Goal: Complete application form

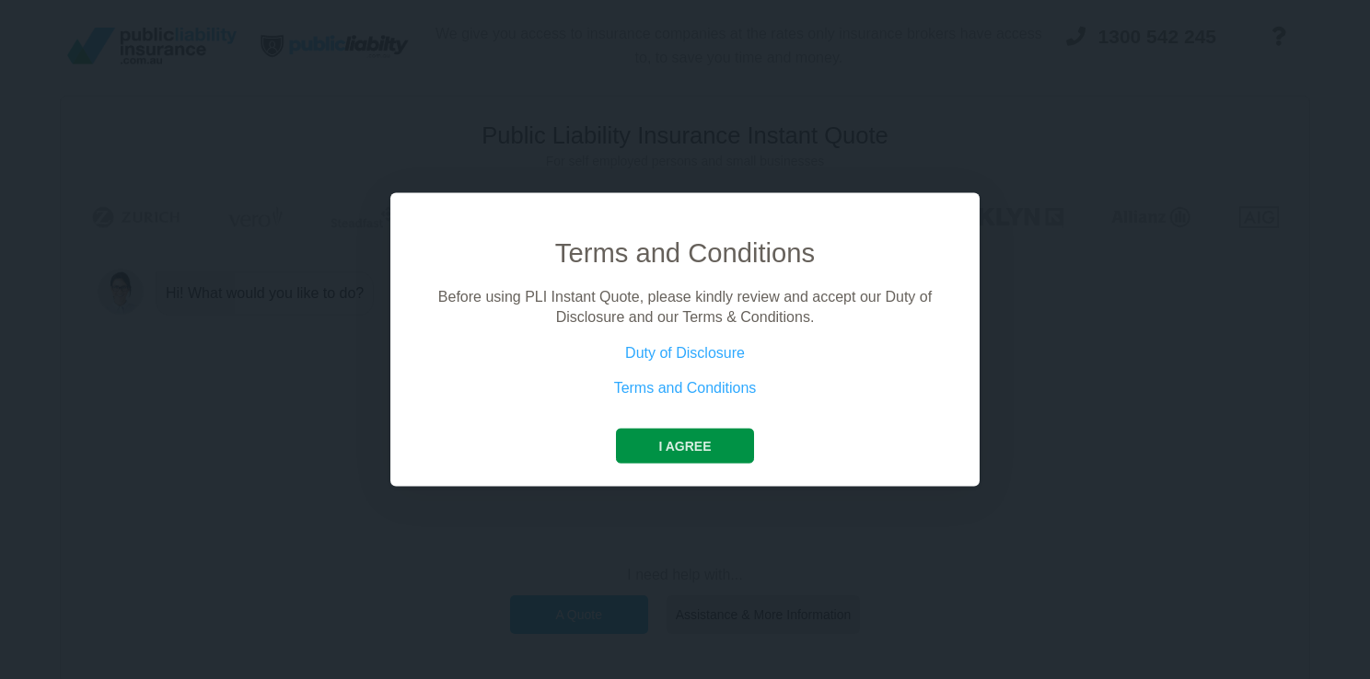
click at [681, 455] on button "I agree" at bounding box center [684, 445] width 137 height 35
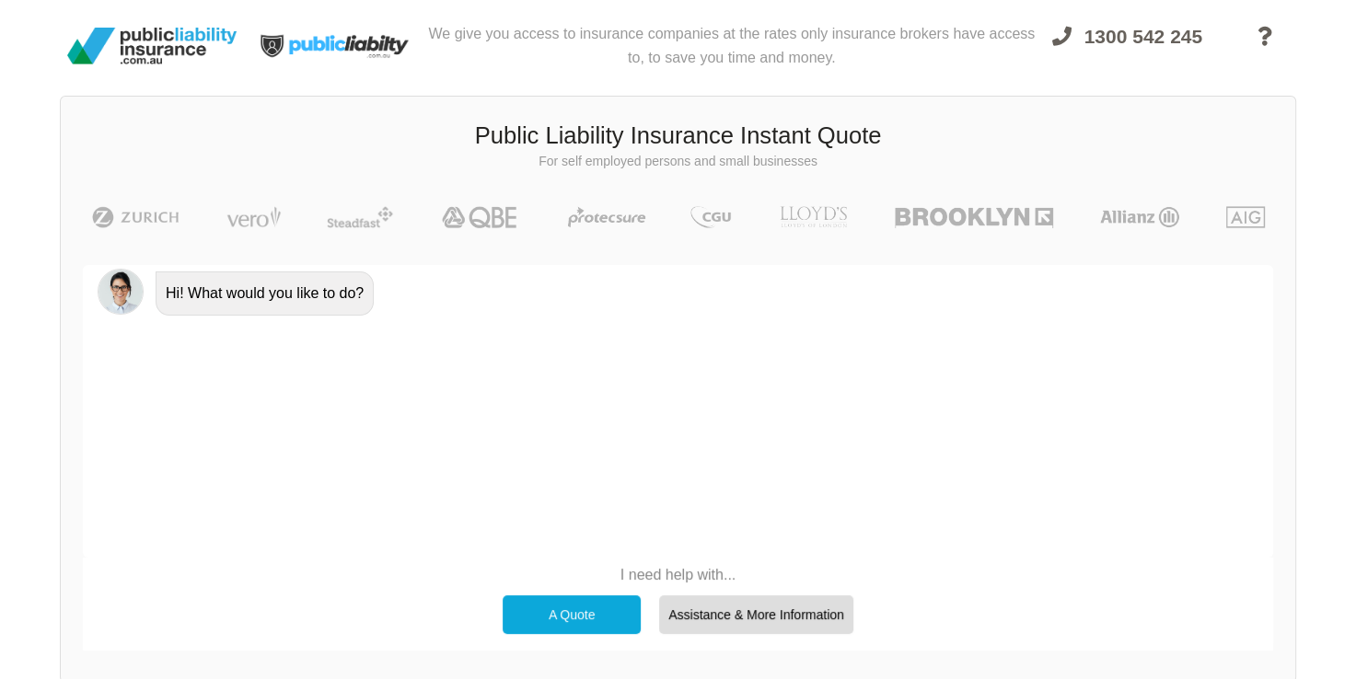
click at [594, 619] on div "A Quote" at bounding box center [572, 614] width 138 height 39
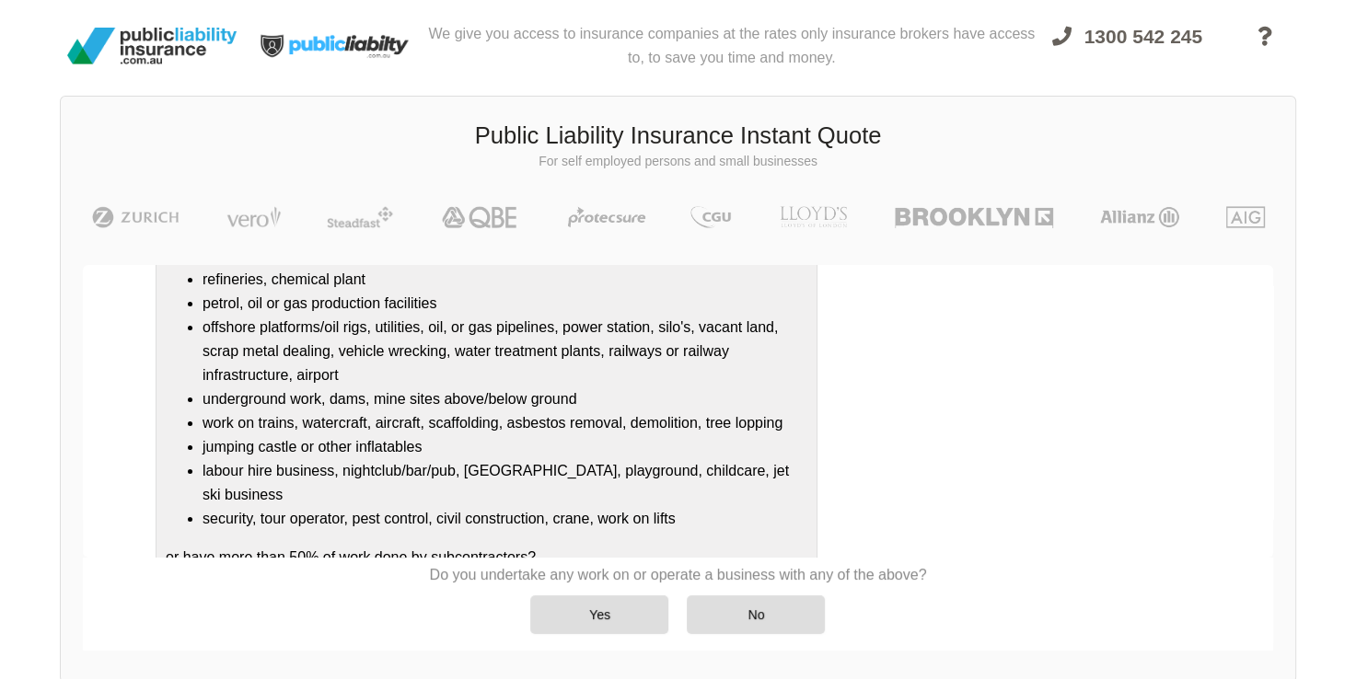
scroll to position [238, 0]
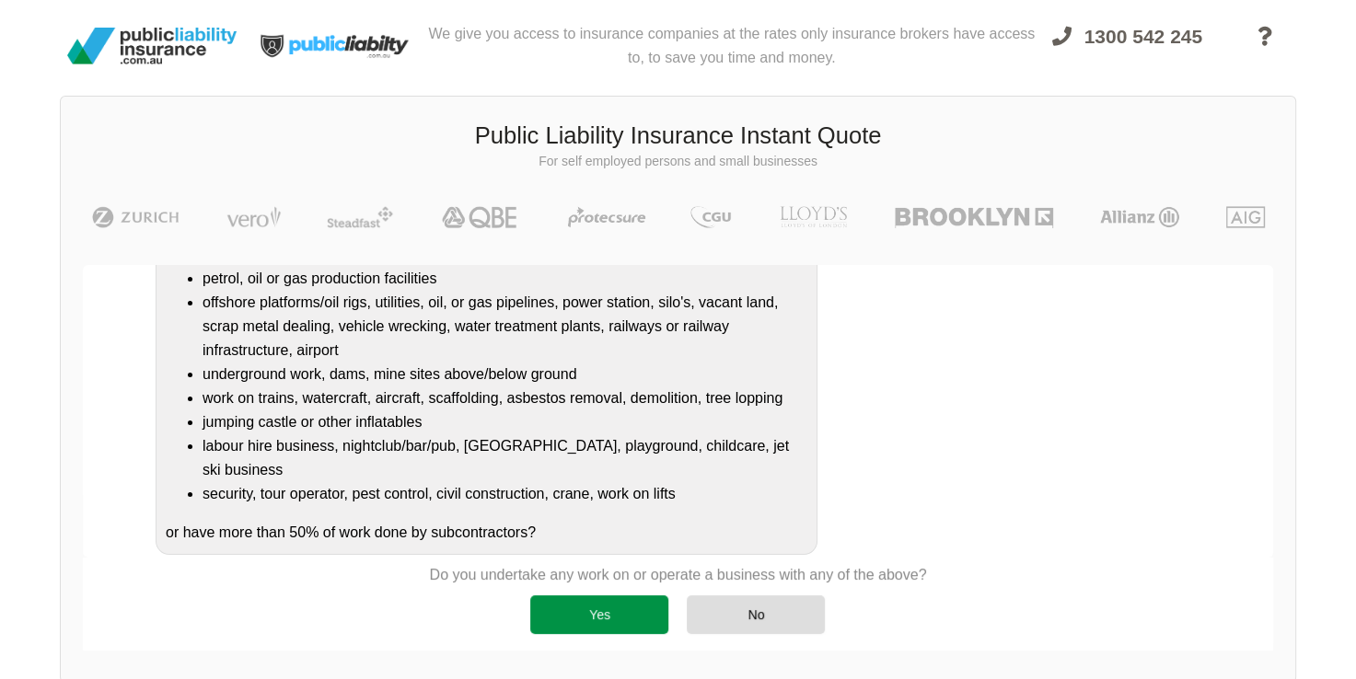
click at [622, 620] on div "Yes" at bounding box center [599, 614] width 138 height 39
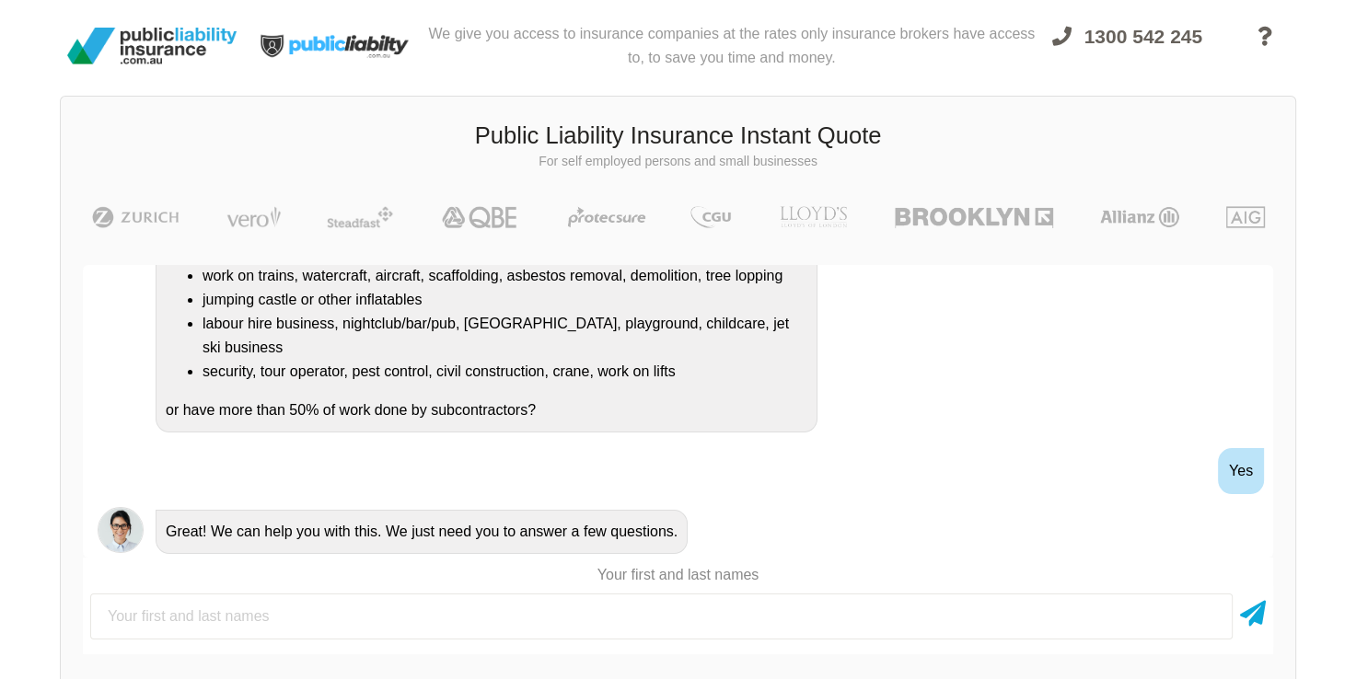
scroll to position [412, 0]
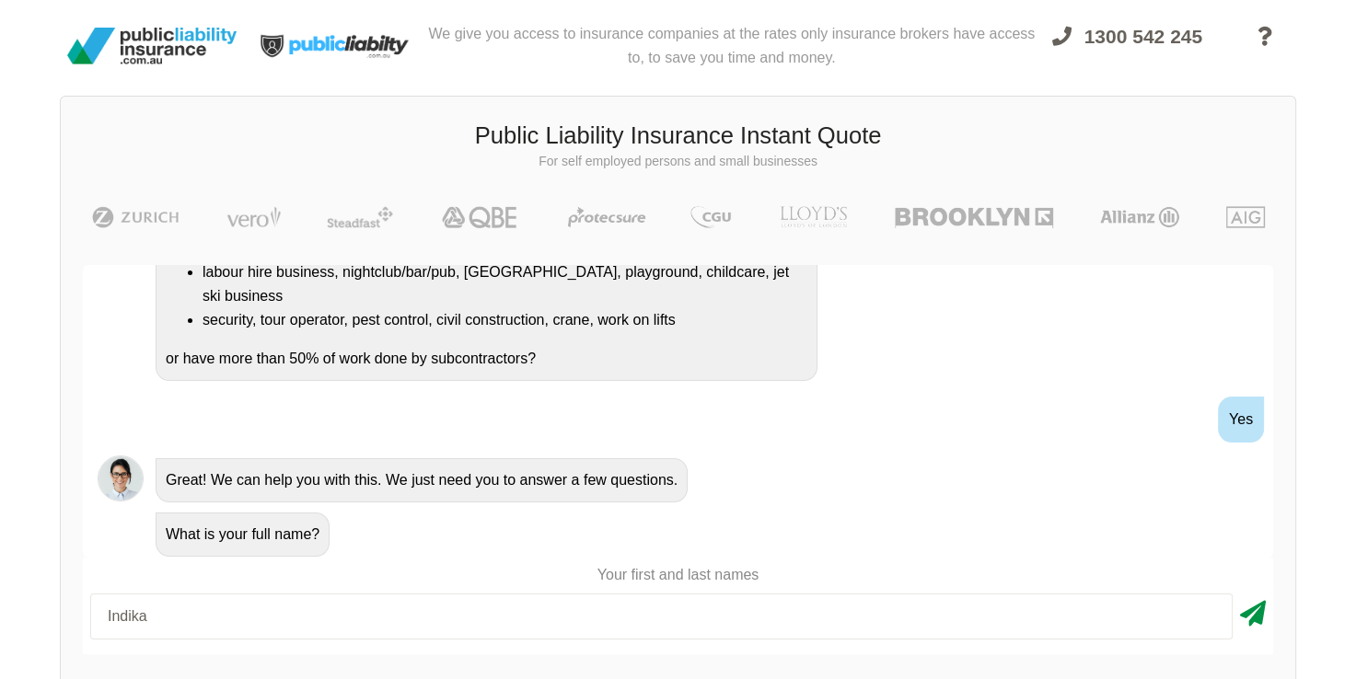
click at [1241, 617] on icon at bounding box center [1253, 610] width 26 height 33
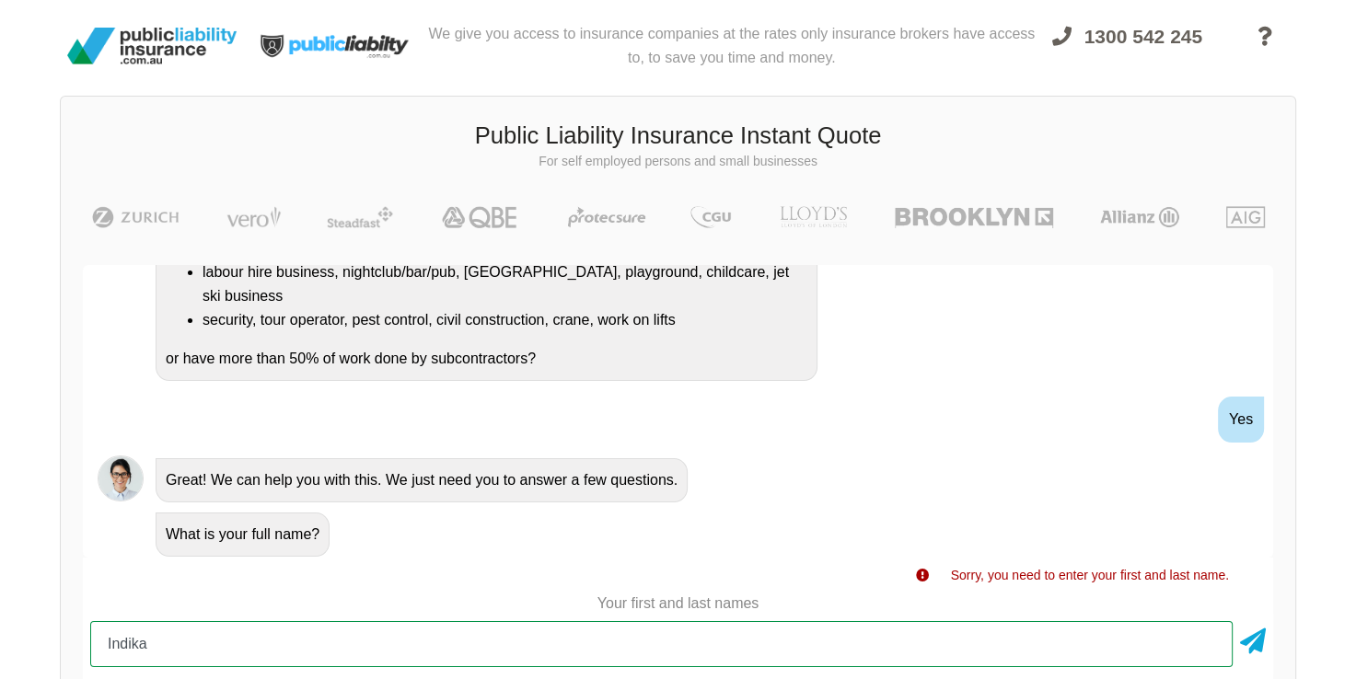
click at [258, 647] on input "Indika" at bounding box center [661, 644] width 1142 height 46
type input "[PERSON_NAME]"
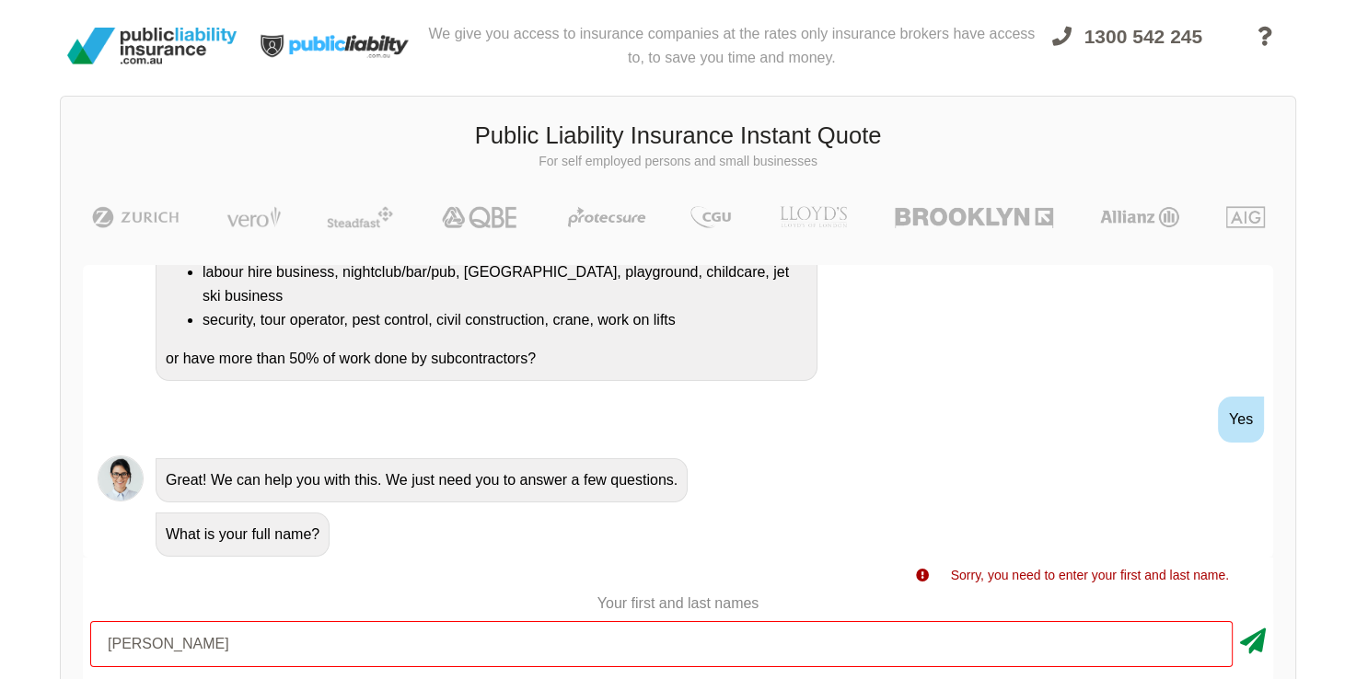
click at [1263, 639] on icon at bounding box center [1253, 637] width 26 height 33
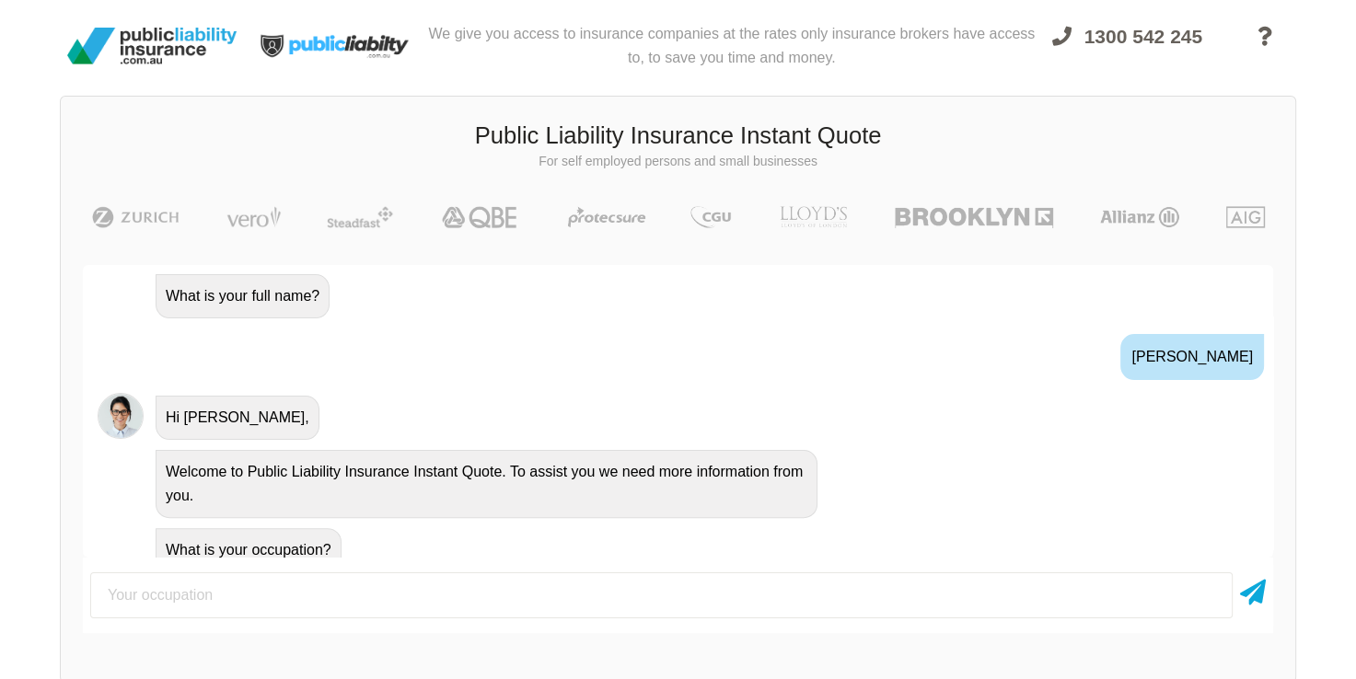
scroll to position [665, 0]
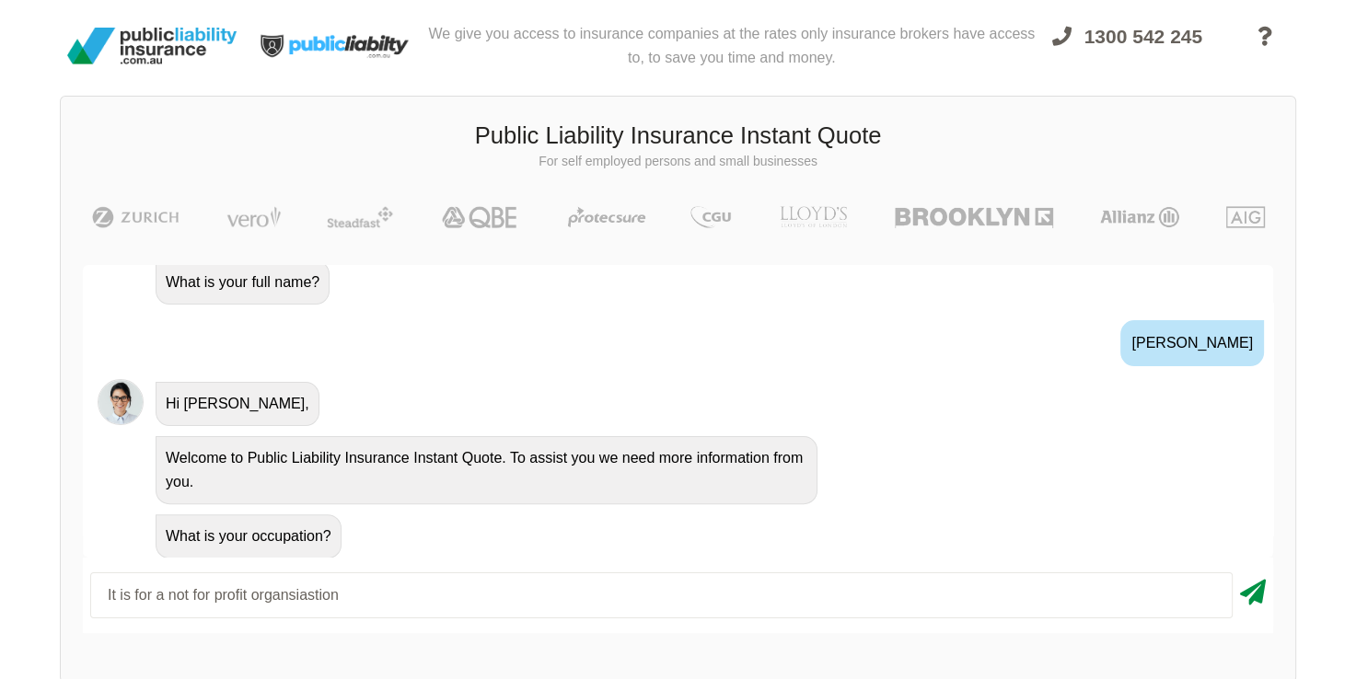
type input "It is for a not for profit organsiastion"
click at [1251, 595] on icon at bounding box center [1253, 588] width 26 height 33
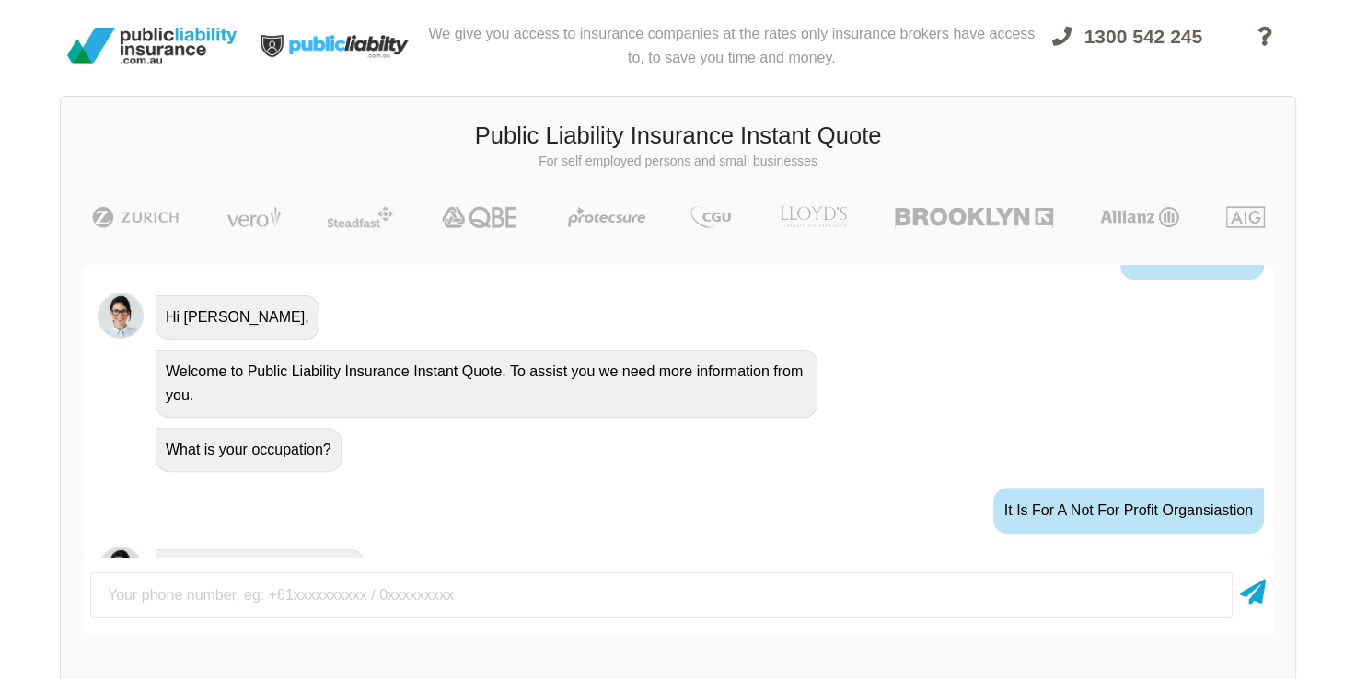
scroll to position [785, 0]
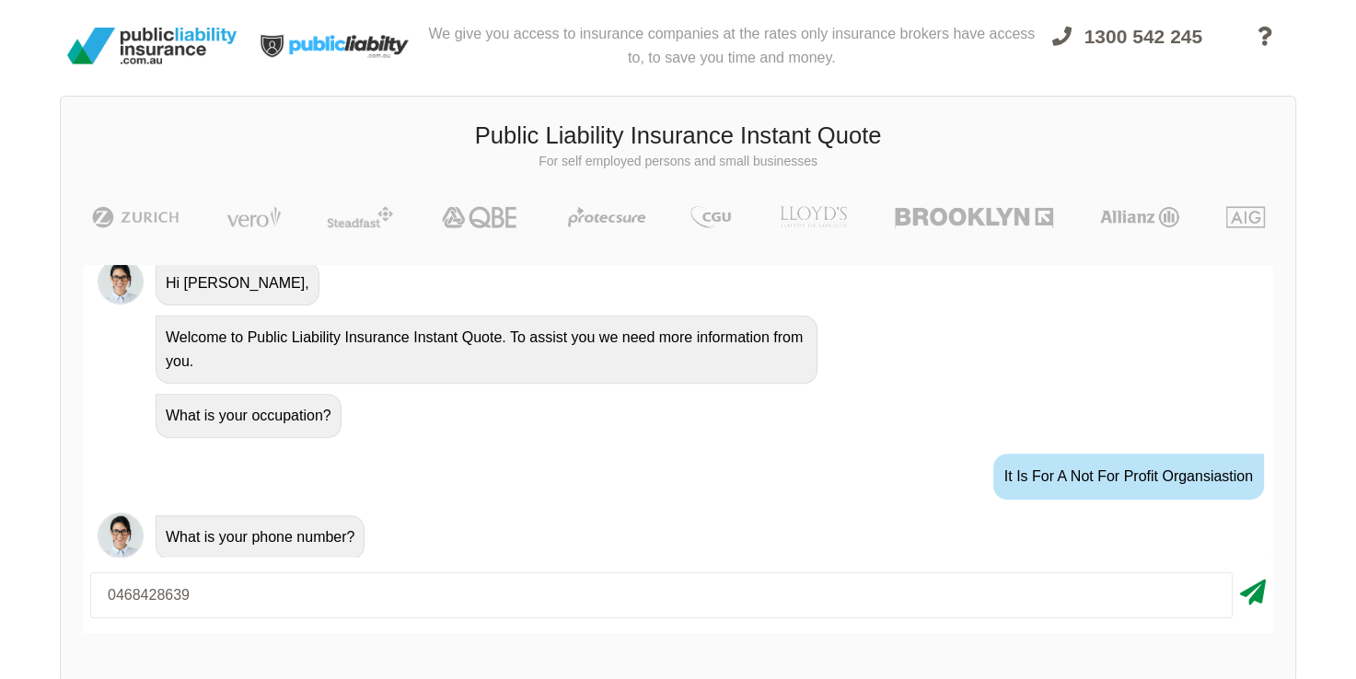
type input "0468428639"
click at [1261, 589] on icon at bounding box center [1253, 588] width 26 height 33
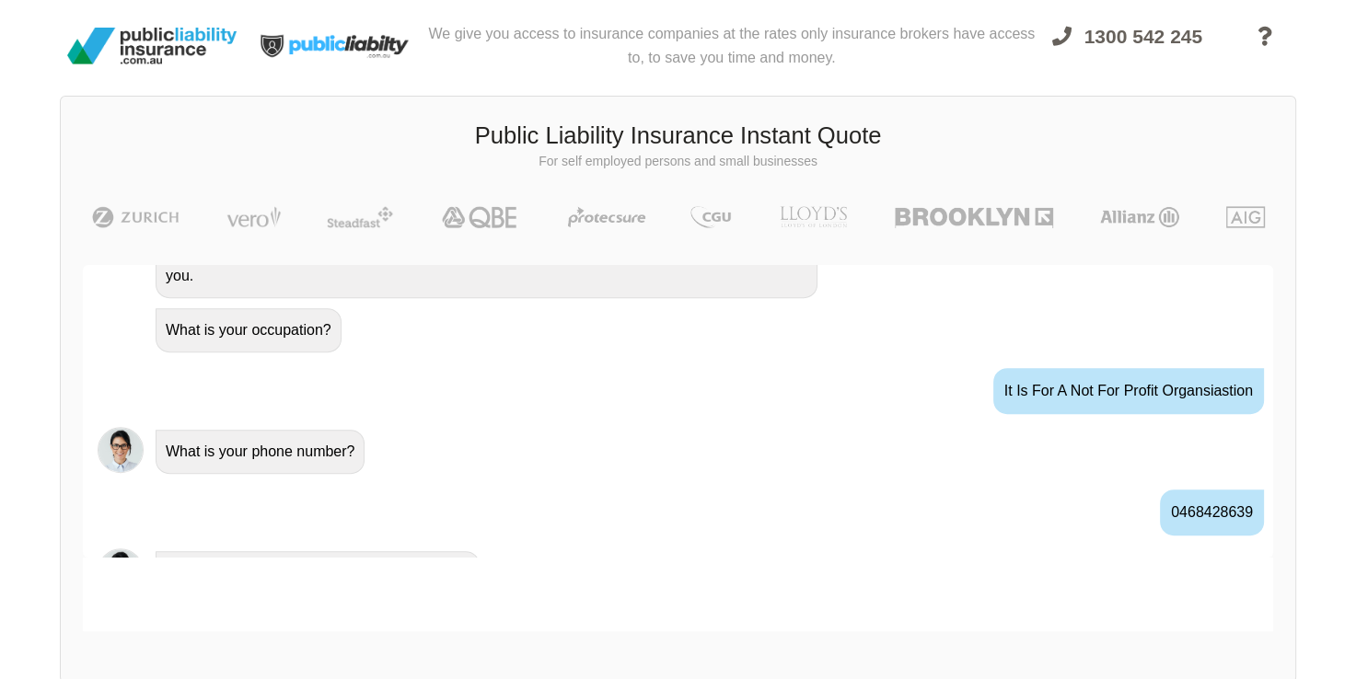
scroll to position [906, 0]
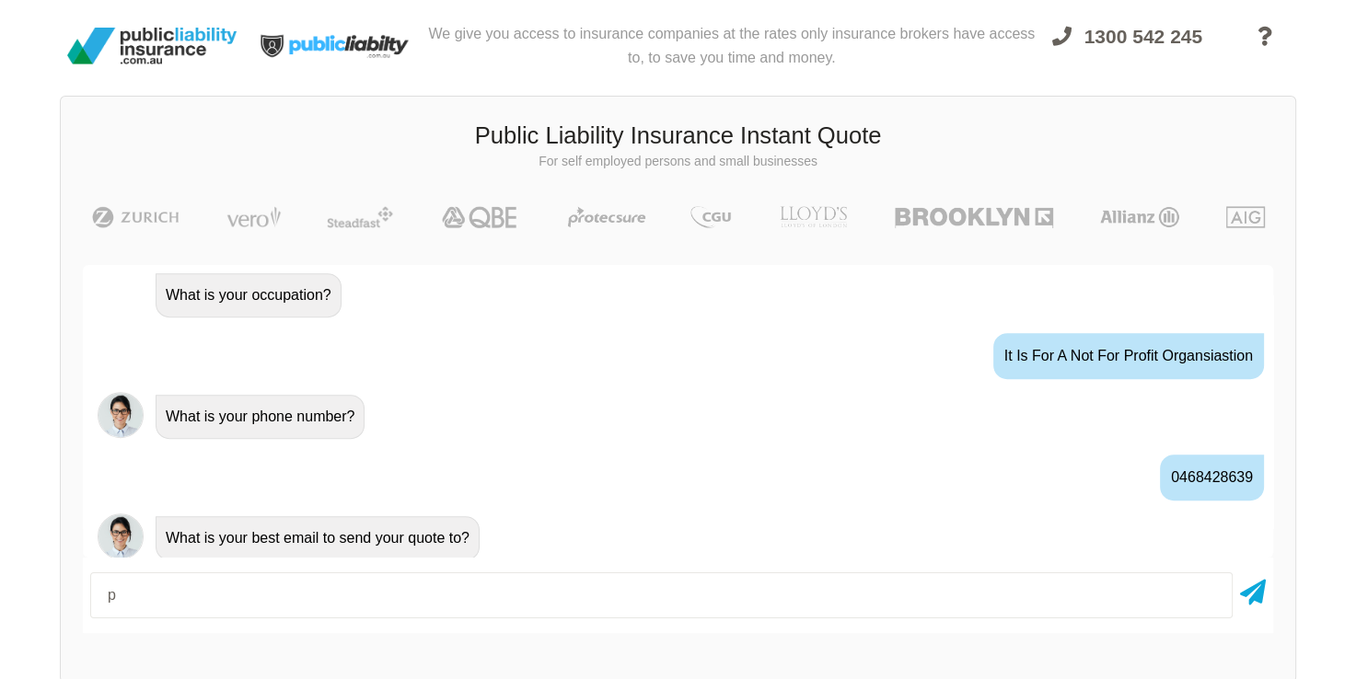
type input "[EMAIL_ADDRESS][DOMAIN_NAME]"
click at [1248, 595] on icon at bounding box center [1253, 588] width 26 height 33
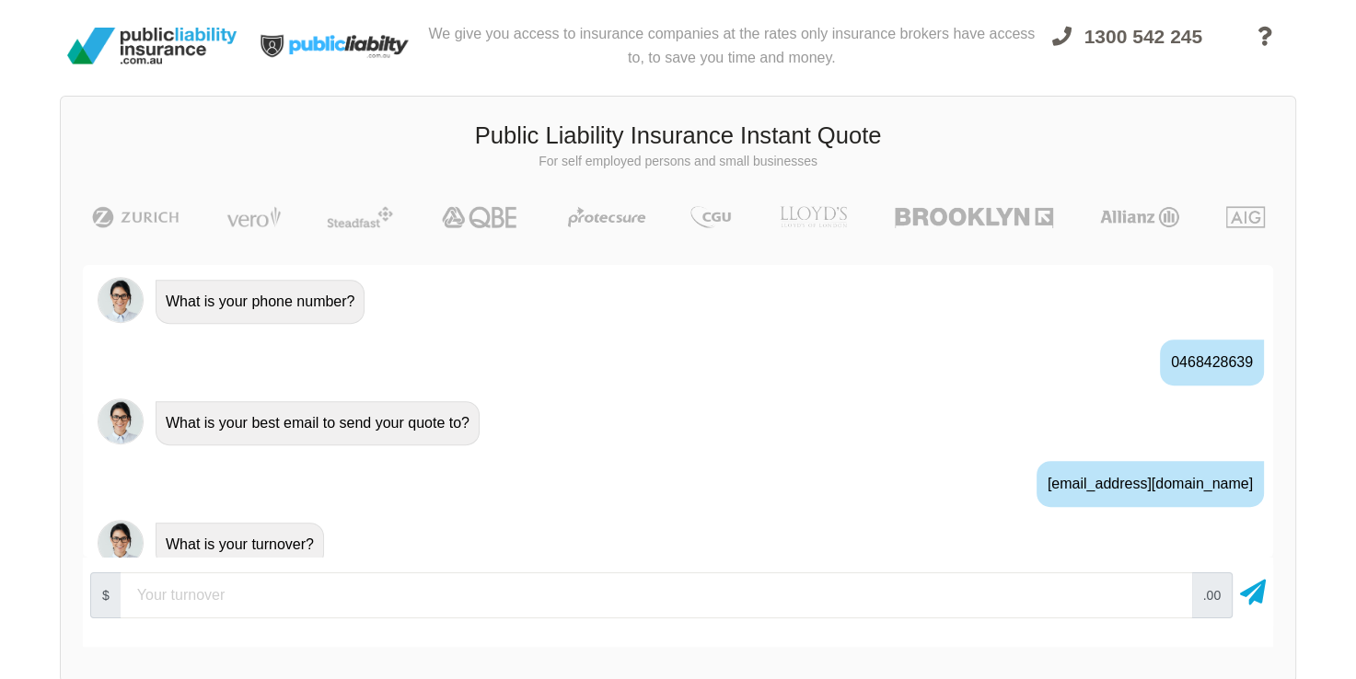
scroll to position [1026, 0]
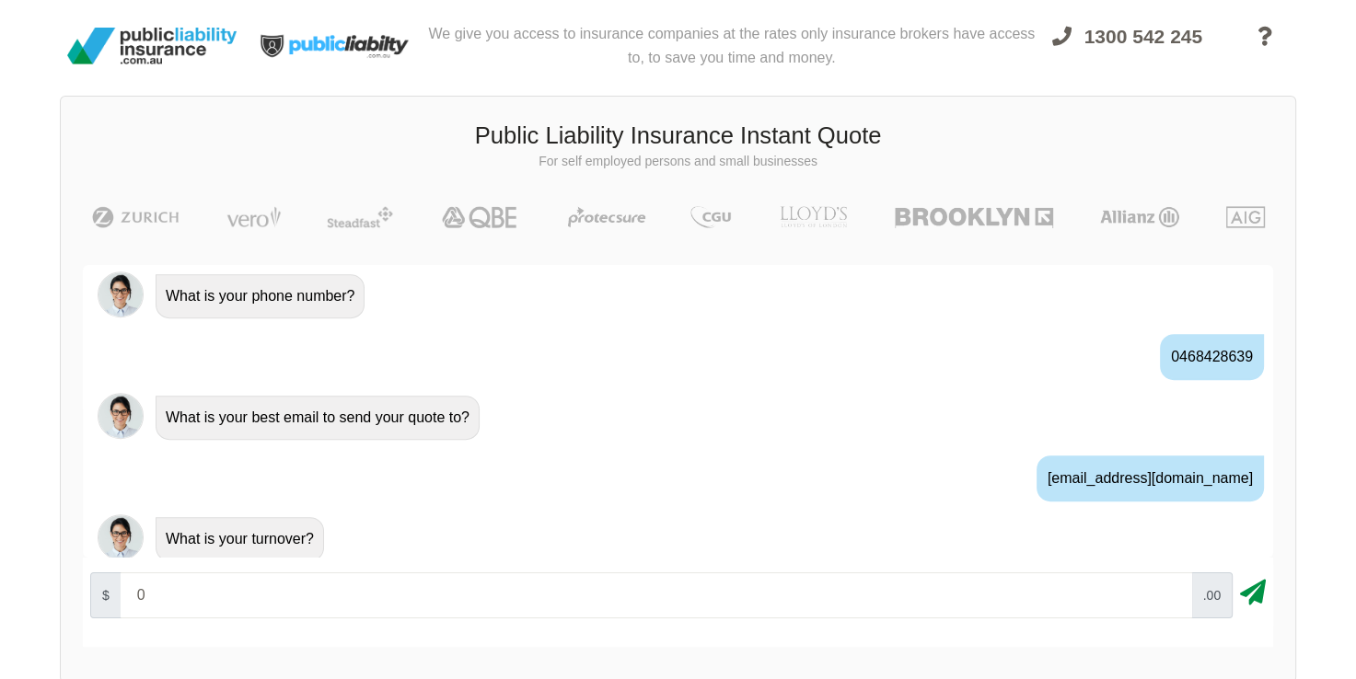
type input "0"
click at [1243, 594] on icon at bounding box center [1253, 588] width 26 height 33
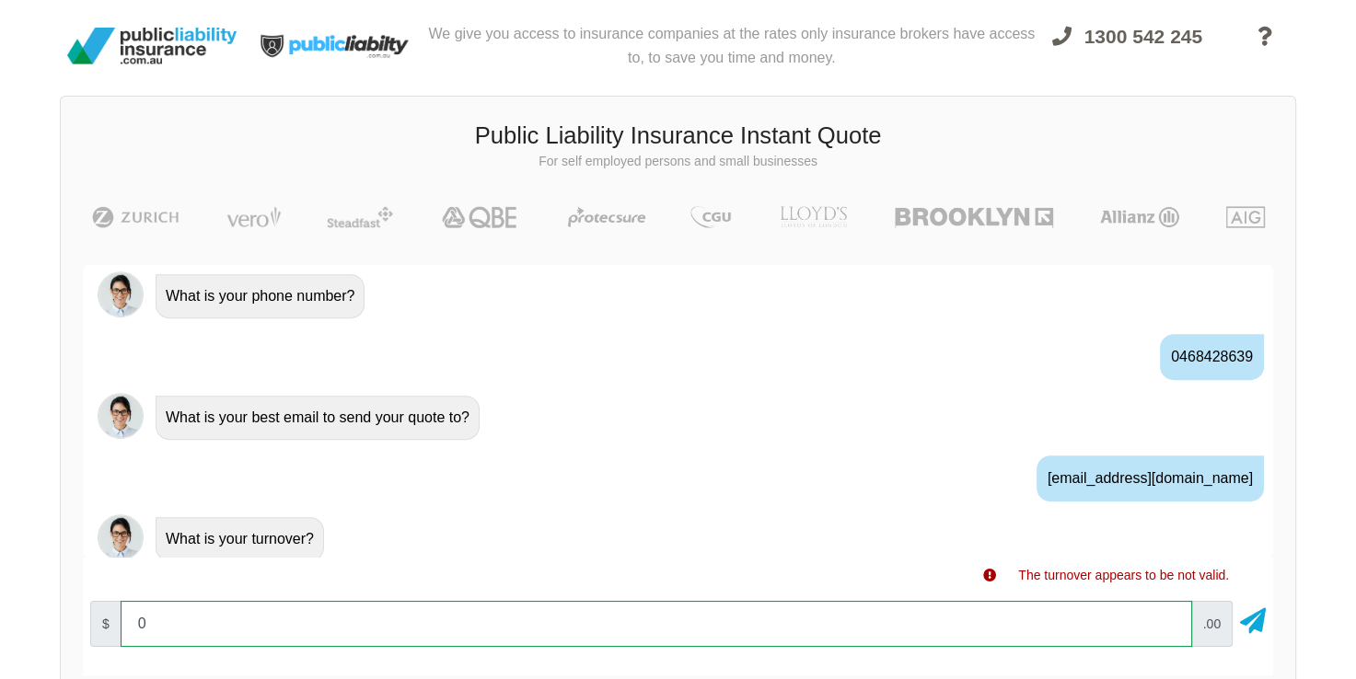
drag, startPoint x: 210, startPoint y: 620, endPoint x: 152, endPoint y: 628, distance: 58.5
click at [152, 628] on input "0" at bounding box center [656, 624] width 1071 height 46
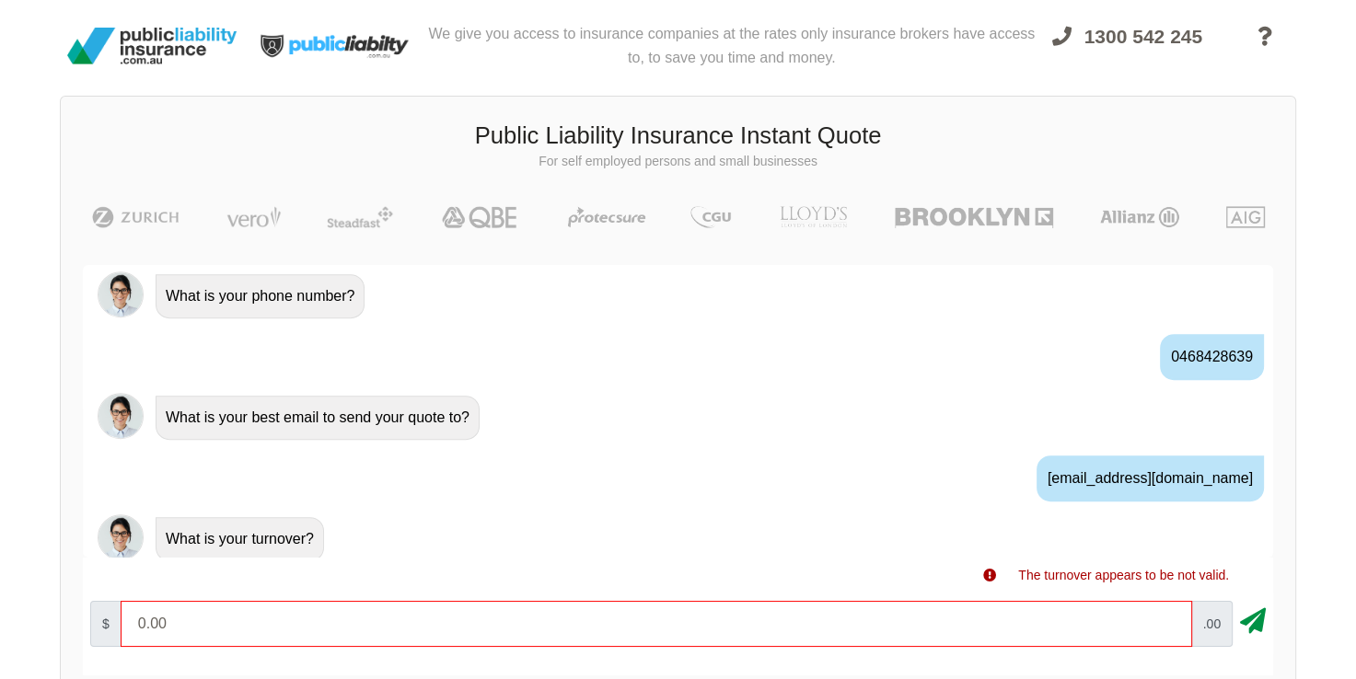
click at [1256, 617] on icon at bounding box center [1253, 617] width 26 height 33
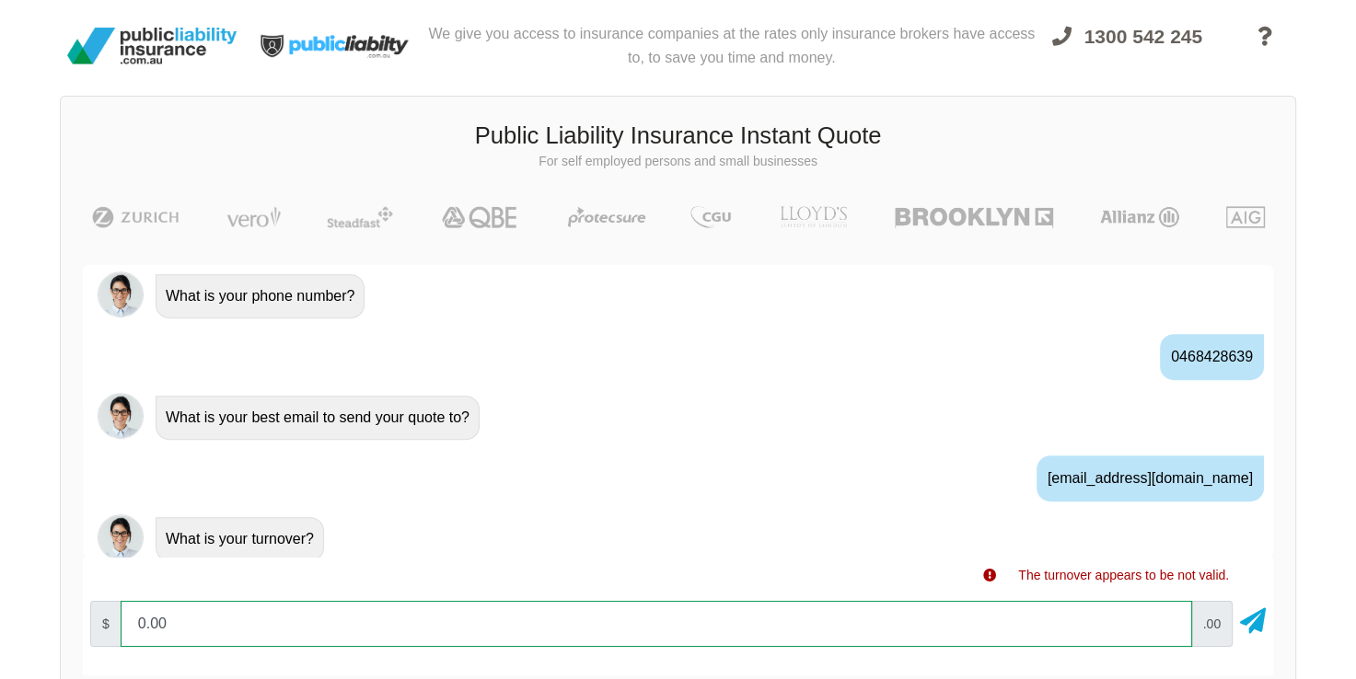
drag, startPoint x: 213, startPoint y: 623, endPoint x: 83, endPoint y: 653, distance: 133.1
click at [83, 653] on div "$ 0.00 .00" at bounding box center [678, 624] width 1190 height 61
type input "0"
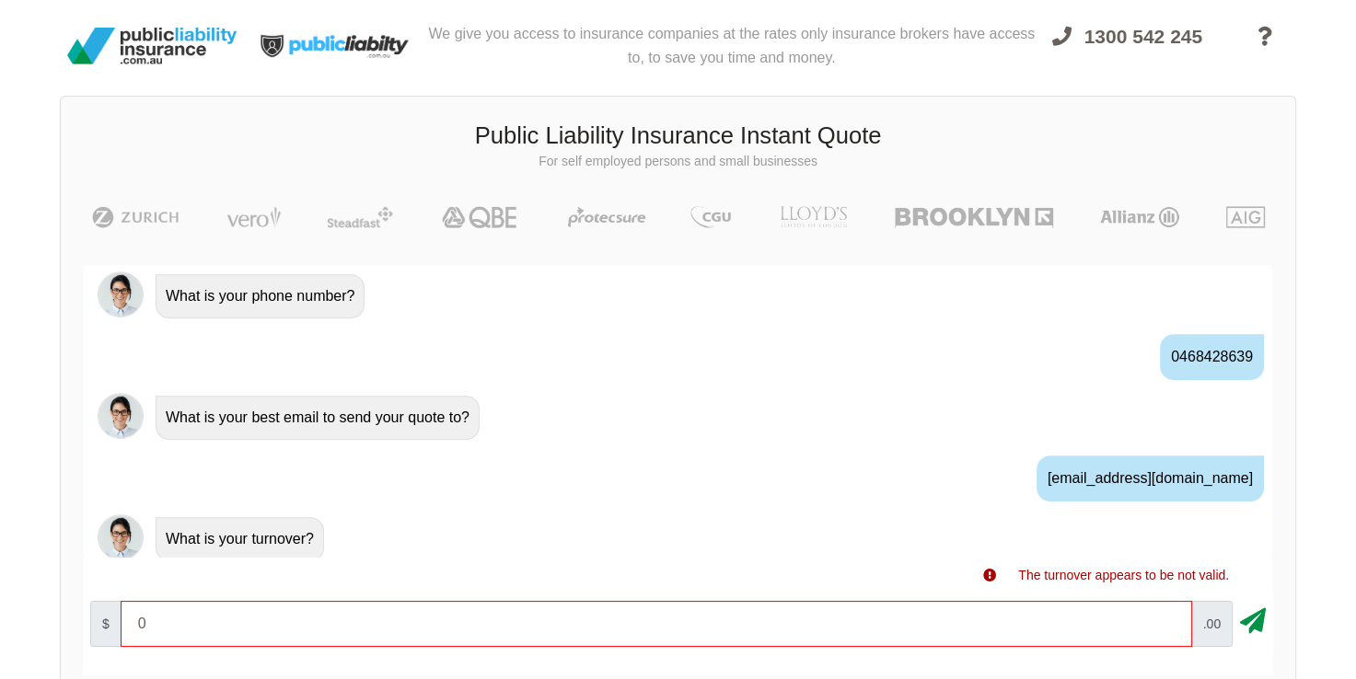
click at [1264, 615] on icon at bounding box center [1253, 617] width 26 height 33
